Goal: Check status: Check status

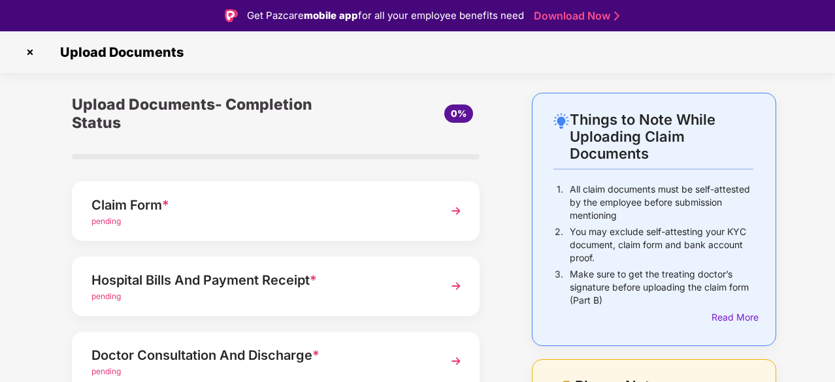
click at [455, 205] on img at bounding box center [456, 211] width 24 height 24
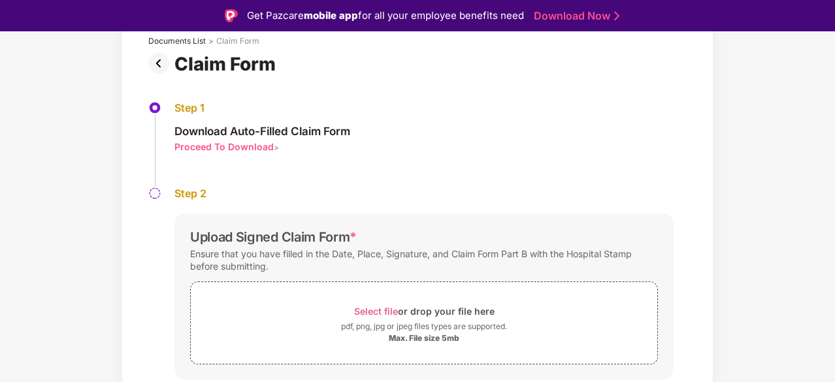
scroll to position [122, 0]
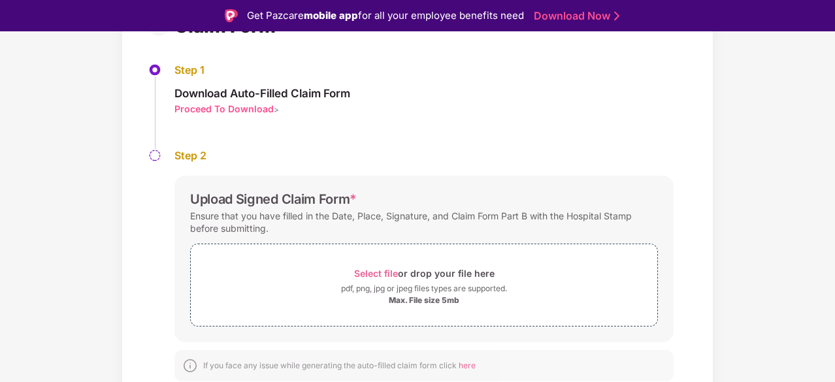
click at [246, 110] on div "Proceed To Download" at bounding box center [223, 109] width 99 height 12
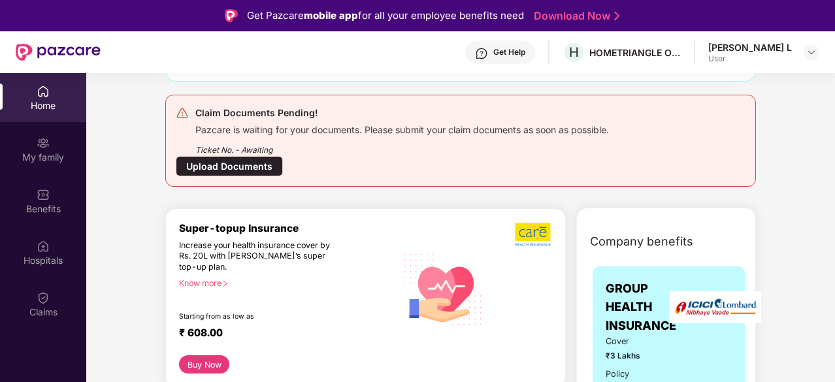
scroll to position [139, 0]
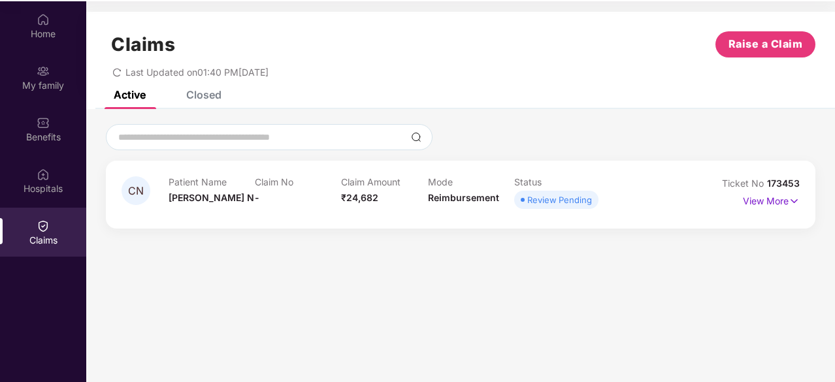
scroll to position [73, 0]
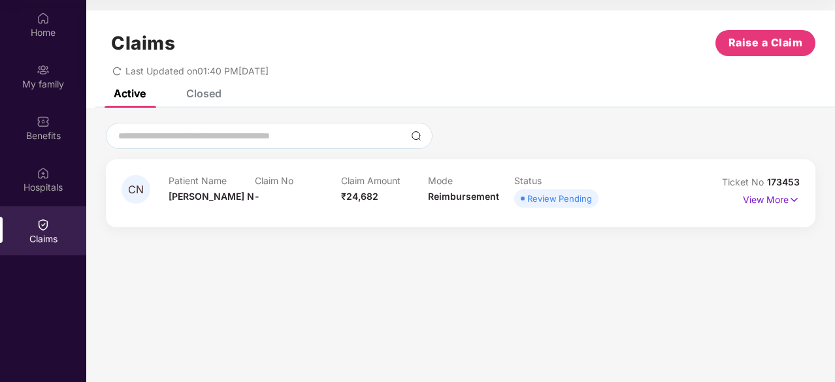
click at [291, 197] on div "Claim No -" at bounding box center [298, 193] width 86 height 36
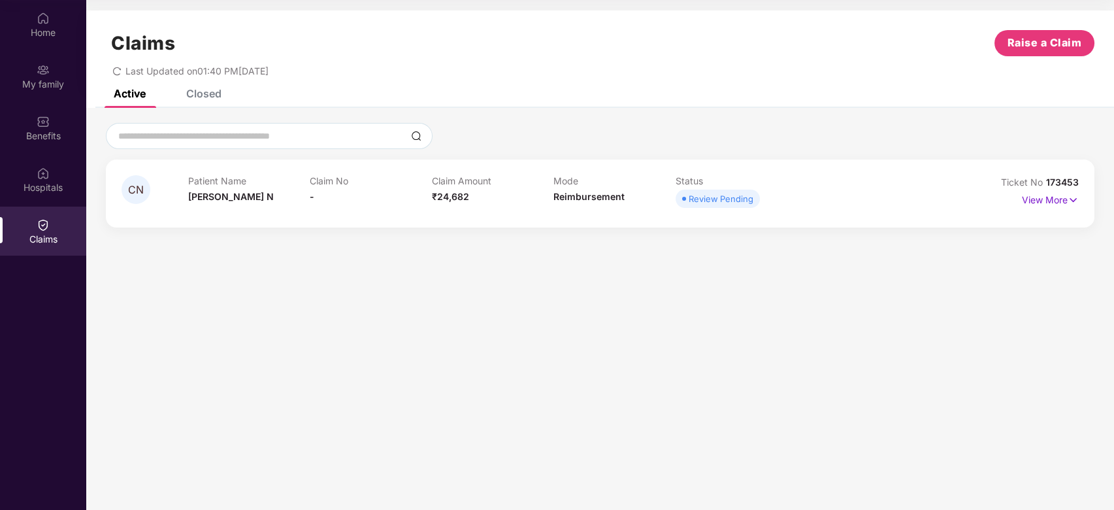
scroll to position [0, 0]
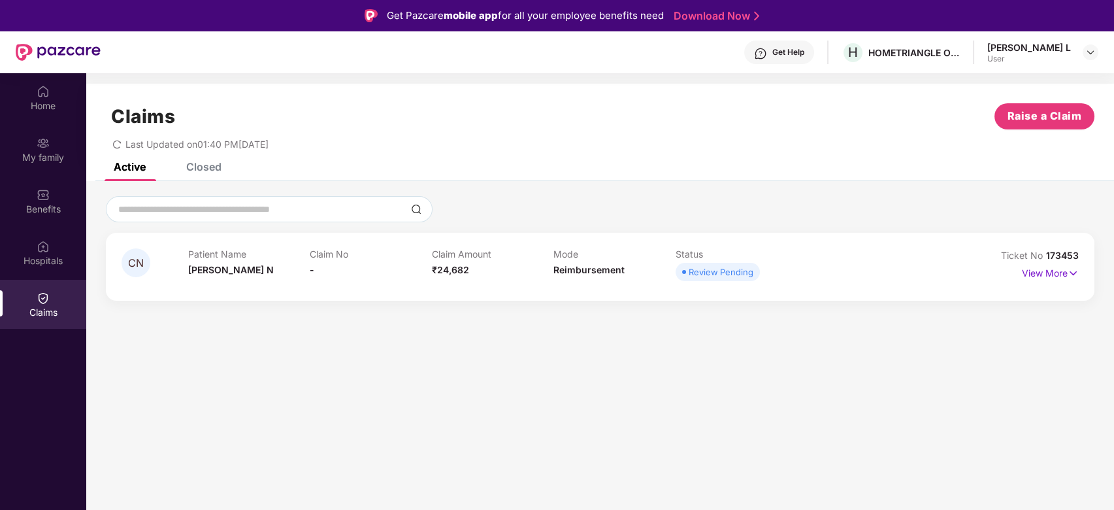
click at [418, 157] on div "Claims Raise a Claim Last Updated on 01:40 PM, 12 Sep 2025" at bounding box center [600, 123] width 1028 height 79
click at [651, 194] on div "CN Patient Name [PERSON_NAME] N Claim No - Claim Amount ₹24,682 Mode Reimbursem…" at bounding box center [600, 247] width 1028 height 133
